Goal: Transaction & Acquisition: Obtain resource

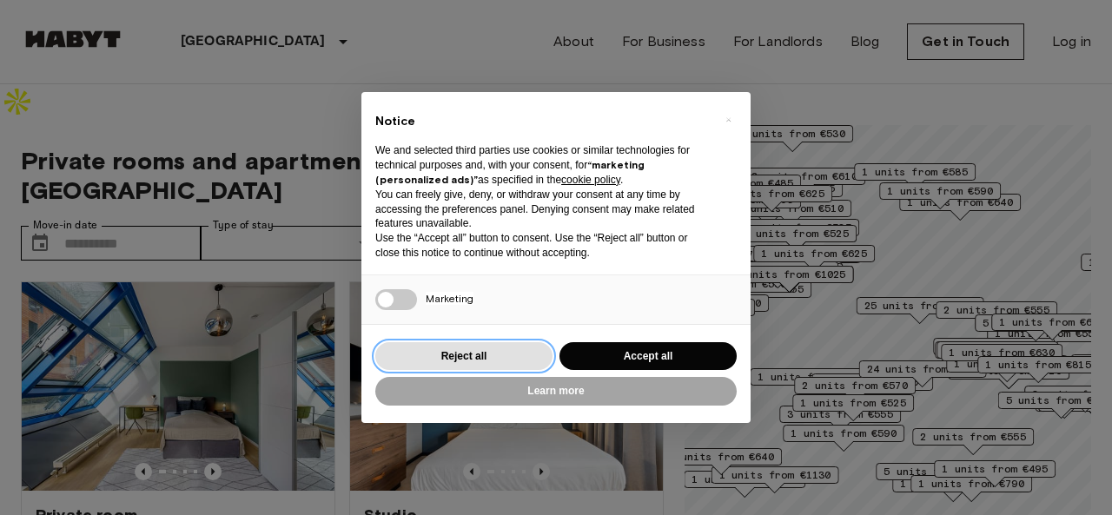
click at [492, 358] on button "Reject all" at bounding box center [463, 356] width 177 height 29
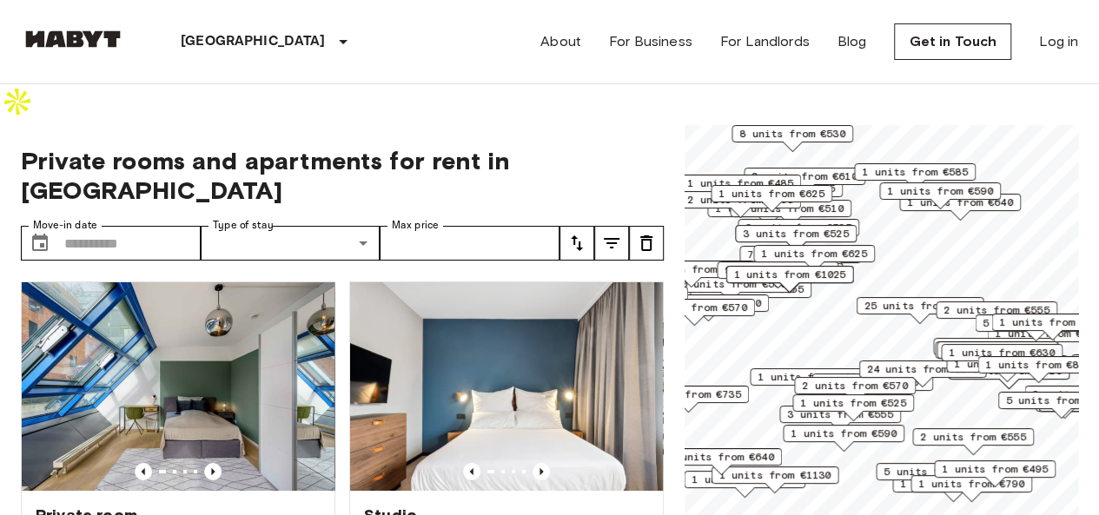
click at [35, 119] on img at bounding box center [17, 101] width 35 height 35
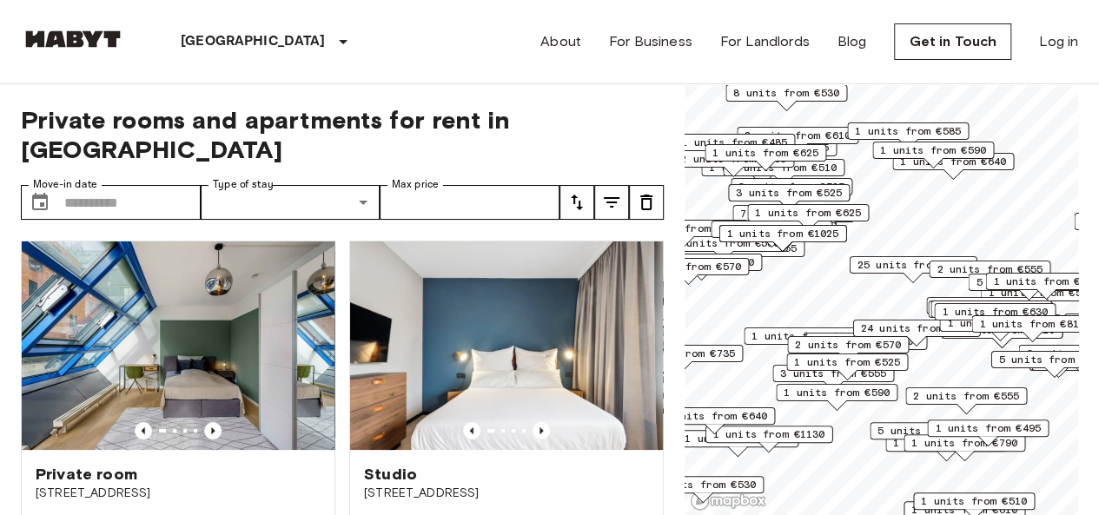
scroll to position [199, 0]
